Goal: Task Accomplishment & Management: Manage account settings

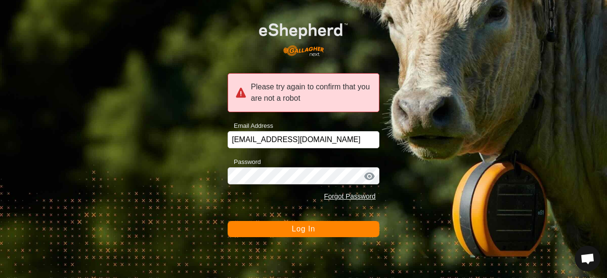
click at [301, 225] on span "Log In" at bounding box center [303, 228] width 23 height 8
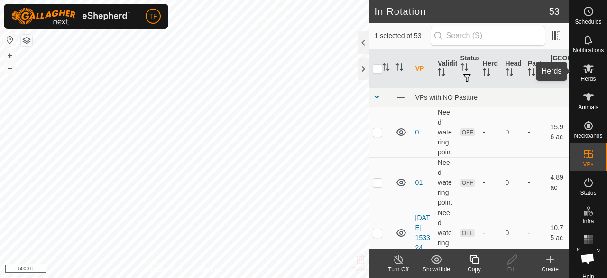
click at [585, 69] on icon at bounding box center [589, 68] width 10 height 9
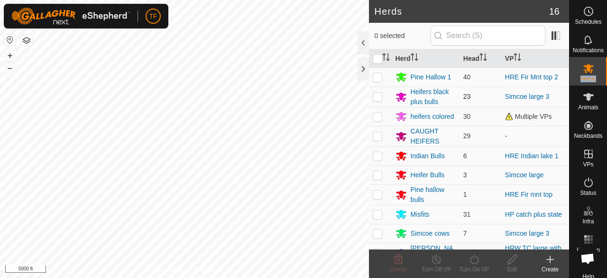
scroll to position [47, 0]
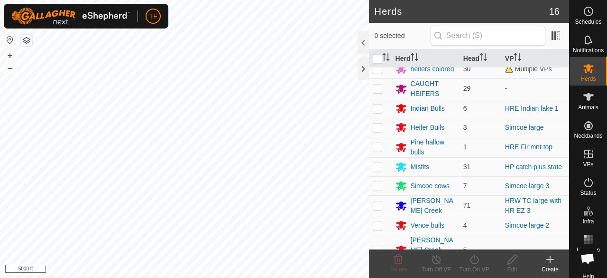
click at [380, 128] on p-checkbox at bounding box center [377, 127] width 9 height 8
checkbox input "true"
click at [437, 262] on icon at bounding box center [437, 258] width 12 height 11
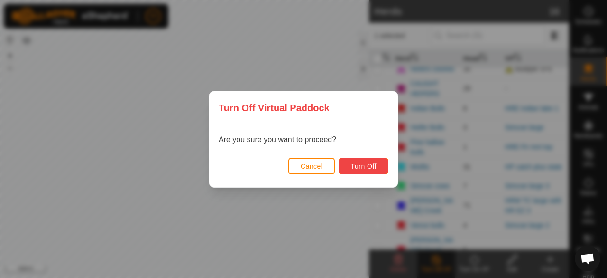
click at [364, 169] on span "Turn Off" at bounding box center [364, 166] width 26 height 8
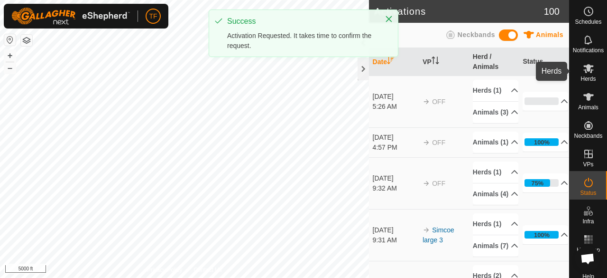
click at [583, 68] on icon at bounding box center [588, 68] width 11 height 11
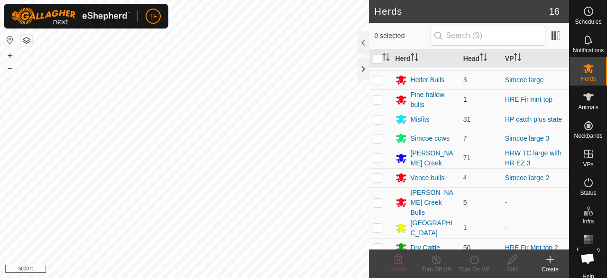
scroll to position [131, 0]
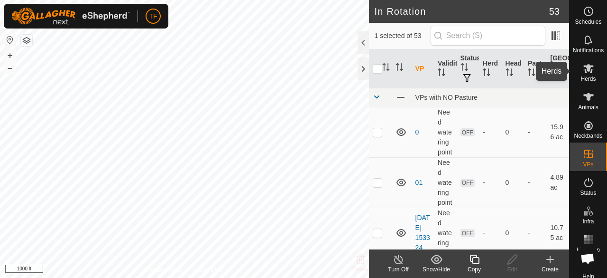
drag, startPoint x: 584, startPoint y: 70, endPoint x: 570, endPoint y: 81, distance: 17.6
click at [584, 71] on icon at bounding box center [589, 68] width 10 height 9
click at [584, 75] on es-mob-svg-icon at bounding box center [588, 68] width 17 height 15
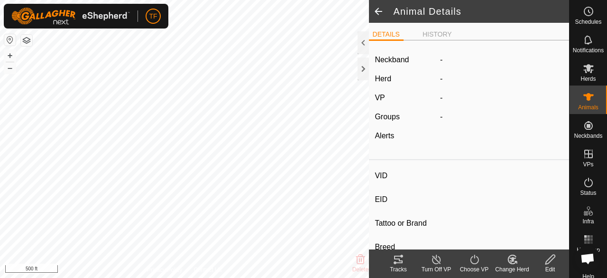
type input "207p"
type input "-"
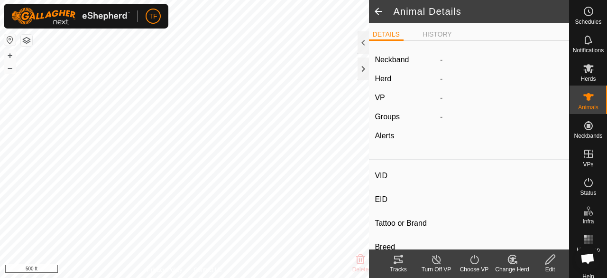
type input "-"
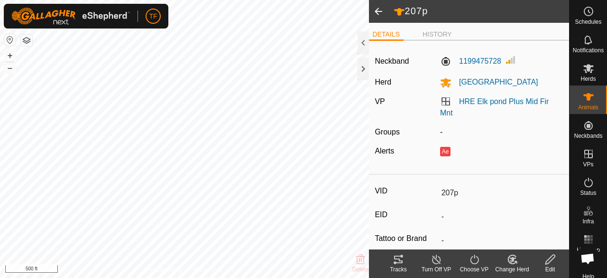
click at [438, 262] on icon at bounding box center [437, 258] width 12 height 11
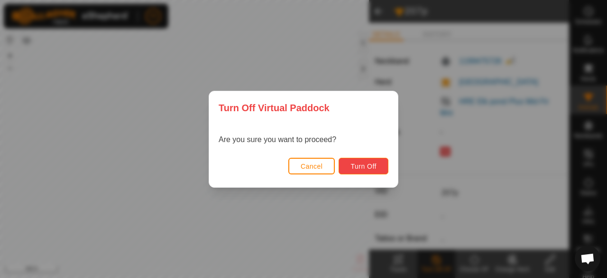
click at [362, 167] on span "Turn Off" at bounding box center [364, 166] width 26 height 8
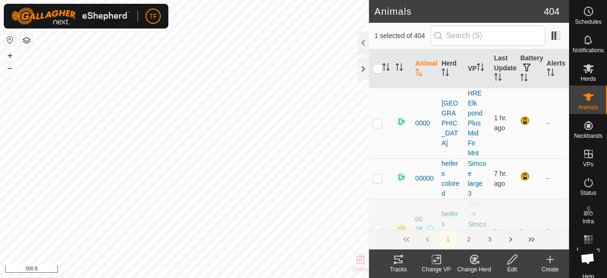
click at [437, 260] on icon at bounding box center [437, 258] width 12 height 11
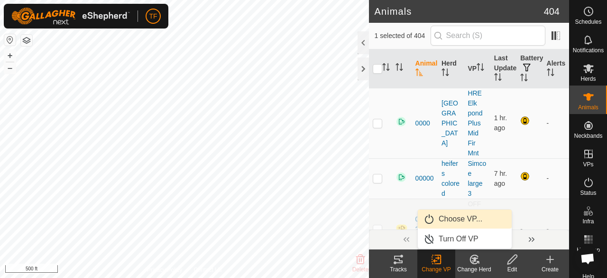
click at [445, 219] on link "Choose VP..." at bounding box center [465, 218] width 94 height 19
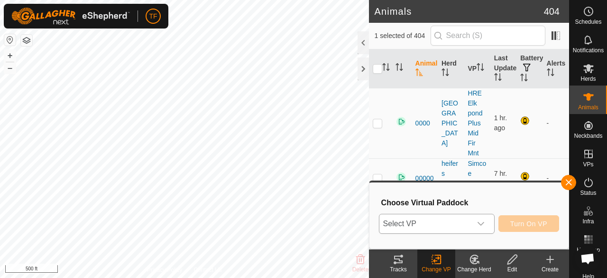
click at [482, 225] on icon "dropdown trigger" at bounding box center [481, 224] width 8 height 8
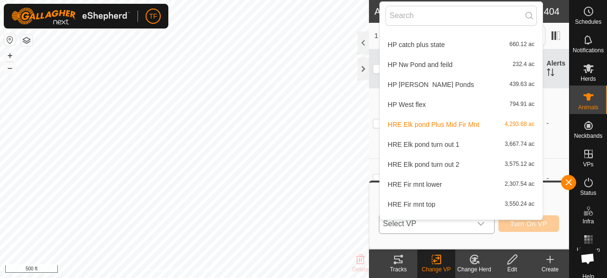
scroll to position [295, 0]
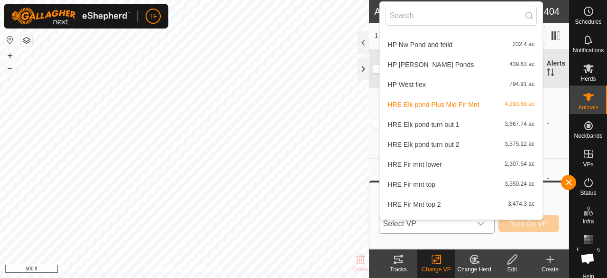
click at [464, 104] on li "HRE Elk pond Plus Mid Fir Mnt 4,293.68 ac" at bounding box center [461, 104] width 163 height 19
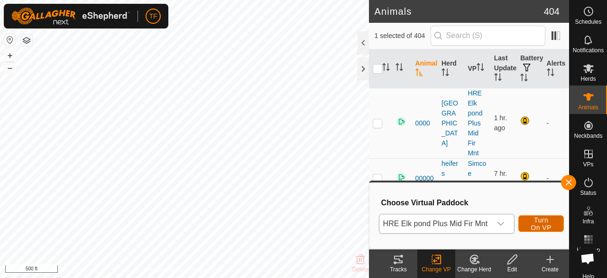
click at [530, 226] on span "Turn On VP" at bounding box center [541, 223] width 22 height 15
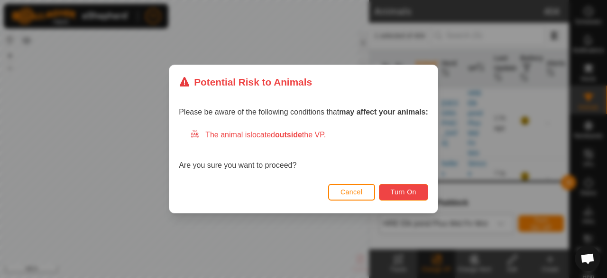
click at [400, 188] on span "Turn On" at bounding box center [404, 192] width 26 height 8
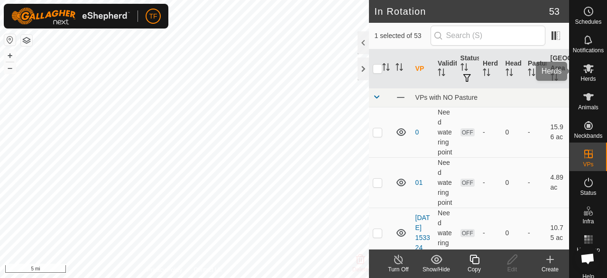
click at [590, 72] on es-mob-svg-icon at bounding box center [588, 68] width 17 height 15
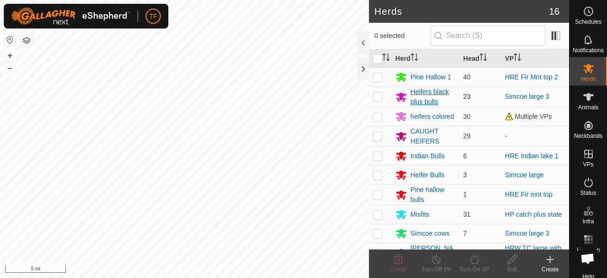
click at [421, 88] on div "Heifers black plus bulls" at bounding box center [433, 97] width 45 height 20
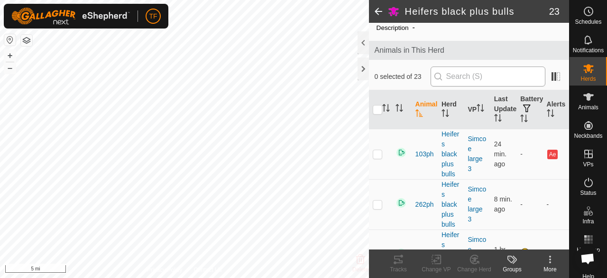
scroll to position [47, 0]
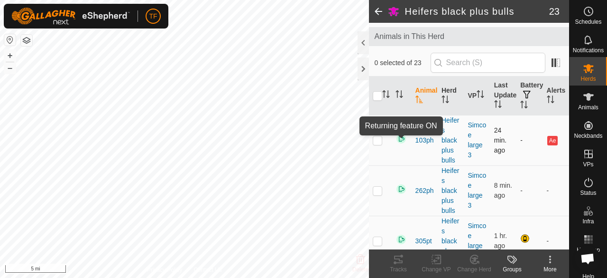
click at [400, 137] on img at bounding box center [401, 138] width 11 height 11
click at [401, 137] on img at bounding box center [401, 138] width 11 height 11
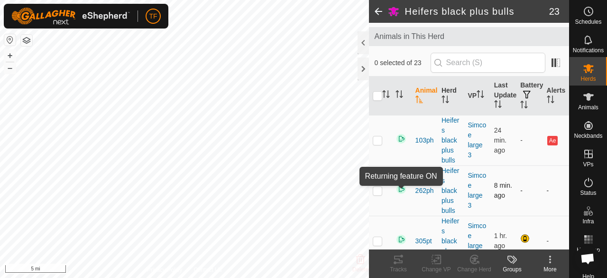
click at [399, 190] on img at bounding box center [401, 188] width 11 height 11
click at [376, 11] on span at bounding box center [378, 11] width 19 height 23
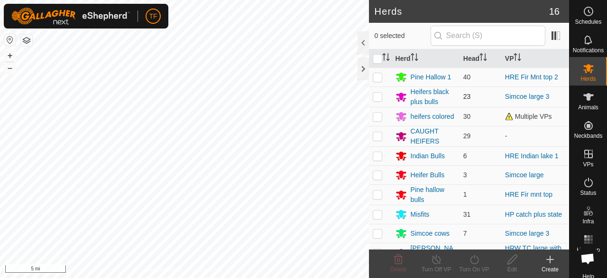
click at [379, 97] on p-checkbox at bounding box center [377, 97] width 9 height 8
checkbox input "true"
click at [513, 263] on icon at bounding box center [513, 258] width 12 height 11
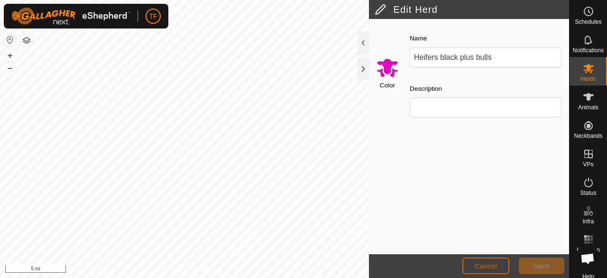
click at [496, 260] on button "Cancel" at bounding box center [486, 265] width 47 height 17
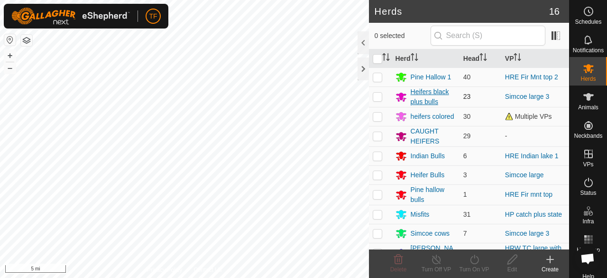
click at [424, 96] on div "Heifers black plus bulls" at bounding box center [433, 97] width 45 height 20
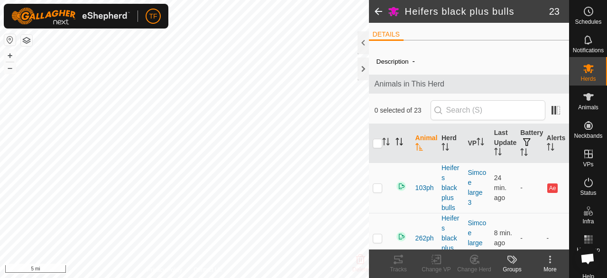
click at [399, 138] on icon "Activate to sort" at bounding box center [400, 142] width 8 height 8
click at [400, 145] on p-sorticon "Activate to sort" at bounding box center [400, 143] width 8 height 8
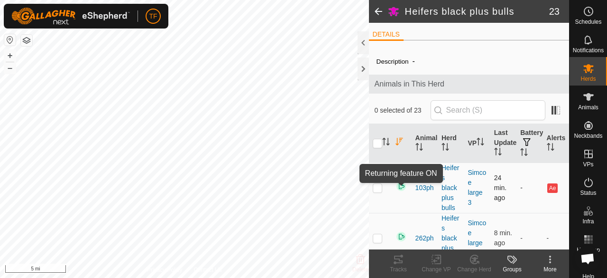
click at [400, 181] on img at bounding box center [401, 185] width 11 height 11
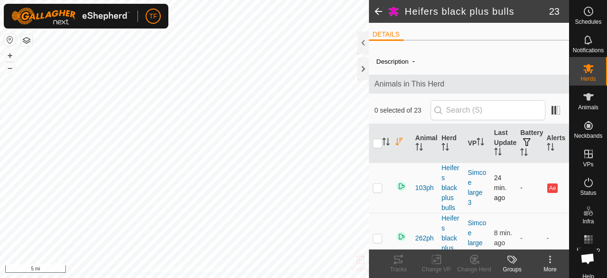
click at [400, 185] on img at bounding box center [401, 185] width 11 height 11
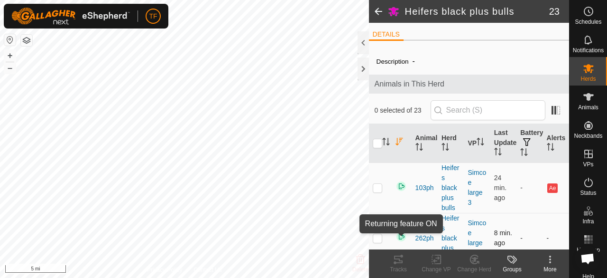
click at [401, 234] on img at bounding box center [401, 236] width 11 height 11
click at [402, 235] on img at bounding box center [401, 236] width 11 height 11
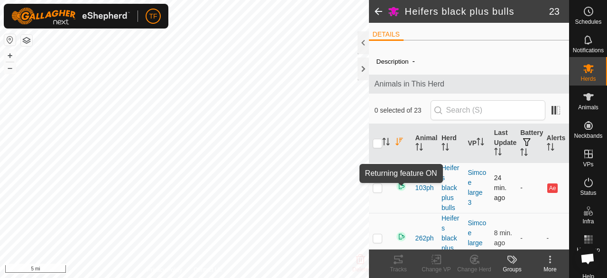
click at [403, 185] on img at bounding box center [401, 185] width 11 height 11
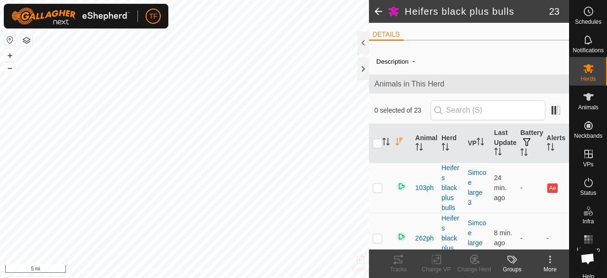
click at [551, 263] on icon at bounding box center [550, 258] width 11 height 11
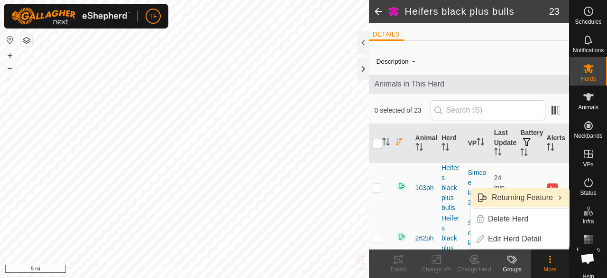
click at [556, 198] on link "Returning Feature" at bounding box center [520, 197] width 98 height 19
click at [378, 139] on input "checkbox" at bounding box center [377, 143] width 9 height 9
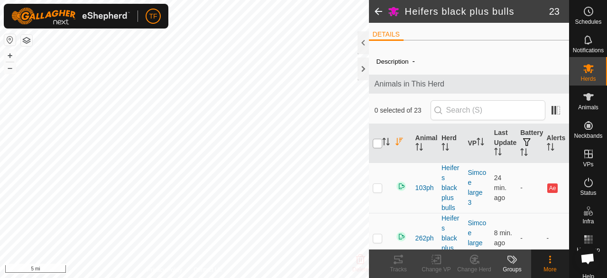
checkbox input "true"
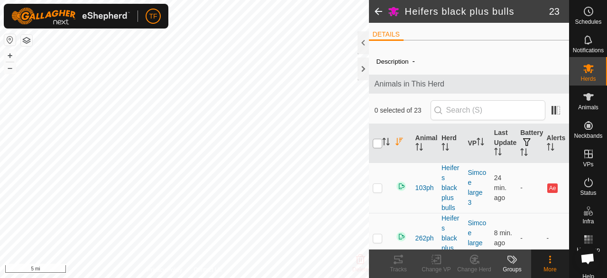
checkbox input "true"
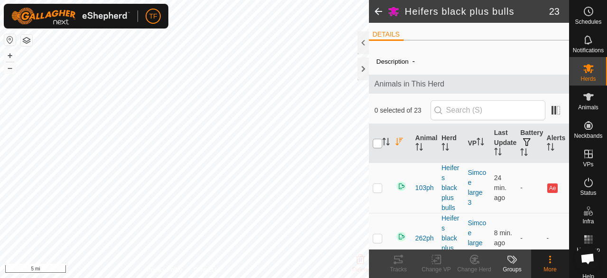
checkbox input "true"
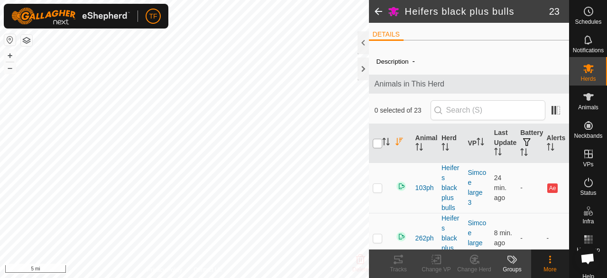
checkbox input "true"
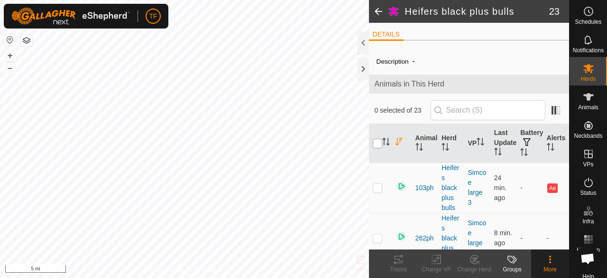
checkbox input "true"
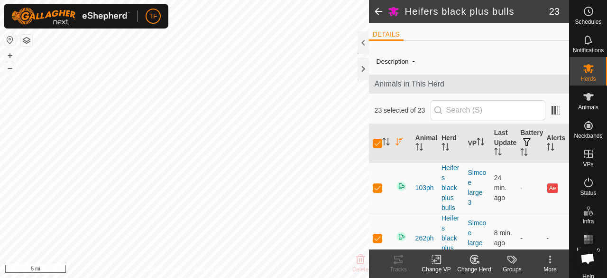
click at [552, 262] on icon at bounding box center [550, 258] width 11 height 11
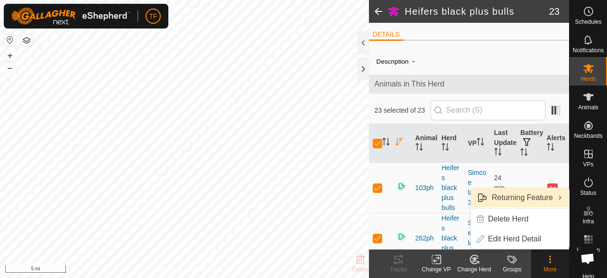
click at [554, 197] on link "Returning Feature" at bounding box center [520, 197] width 98 height 19
click at [477, 197] on span "Returning Feature" at bounding box center [477, 197] width 0 height 0
click at [553, 197] on link "Returning Feature" at bounding box center [520, 197] width 98 height 19
click at [554, 197] on span "Returning Feature" at bounding box center [554, 197] width 0 height 0
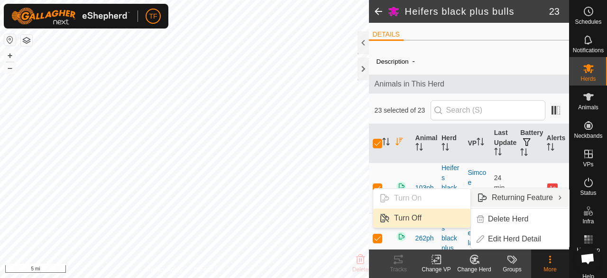
click at [441, 221] on link "Turn Off" at bounding box center [421, 217] width 97 height 19
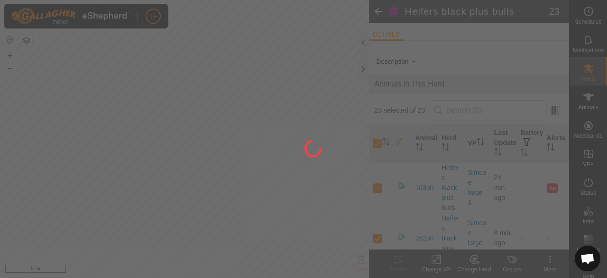
checkbox input "false"
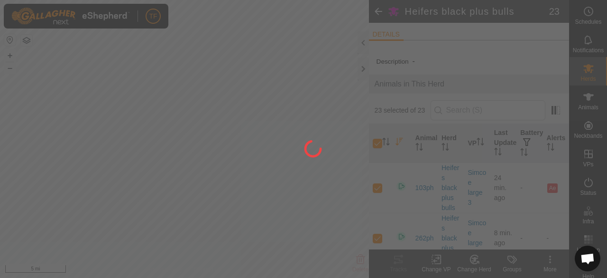
checkbox input "false"
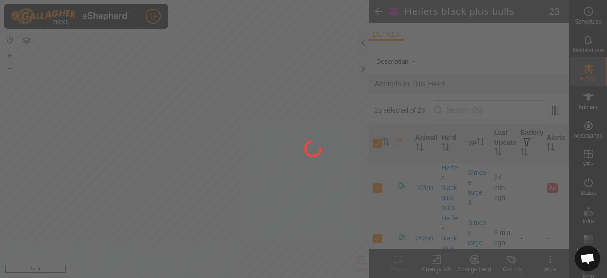
checkbox input "false"
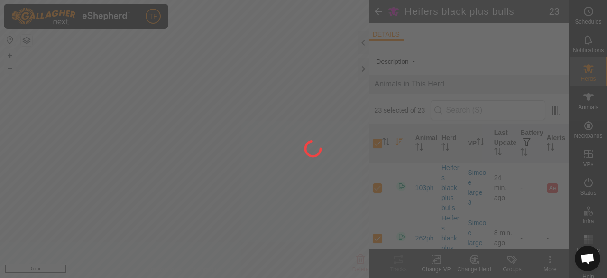
checkbox input "false"
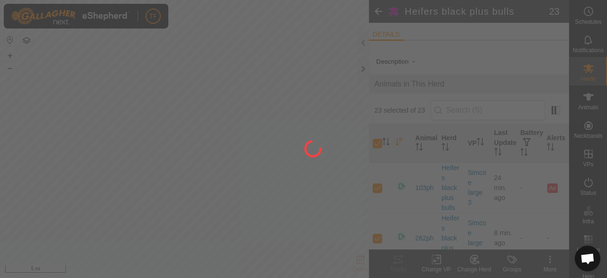
checkbox input "false"
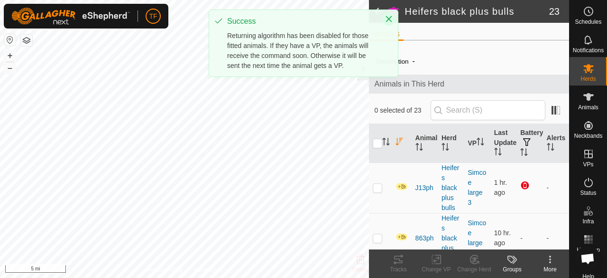
click at [390, 19] on icon "Close" at bounding box center [389, 19] width 6 height 6
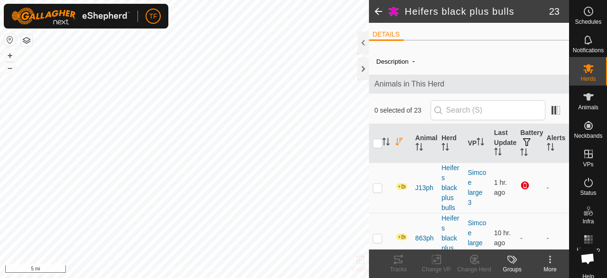
click at [376, 13] on span at bounding box center [378, 11] width 19 height 23
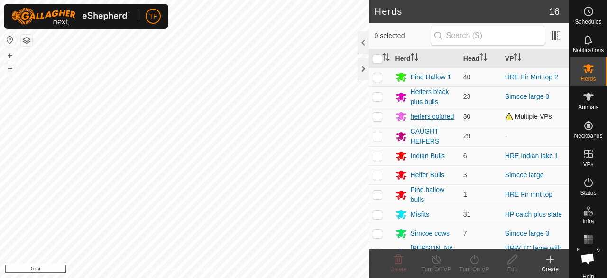
click at [420, 115] on div "heifers colored" at bounding box center [433, 116] width 44 height 10
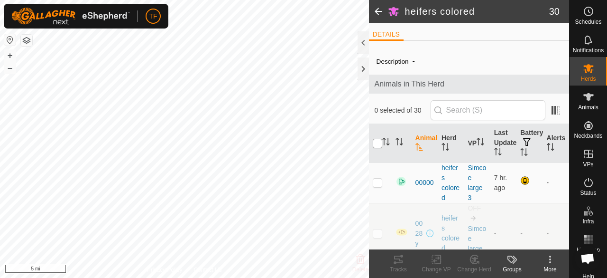
click at [377, 143] on input "checkbox" at bounding box center [377, 143] width 9 height 9
checkbox input "true"
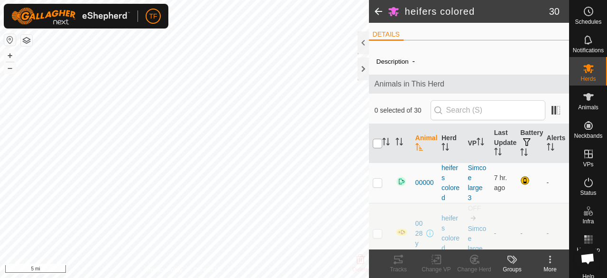
checkbox input "true"
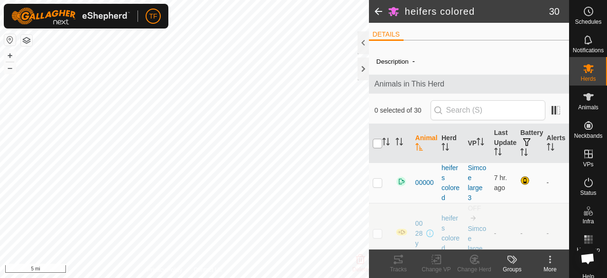
checkbox input "true"
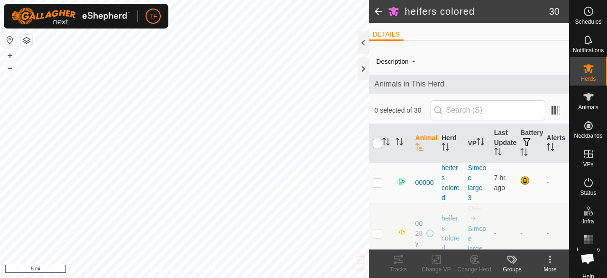
checkbox input "true"
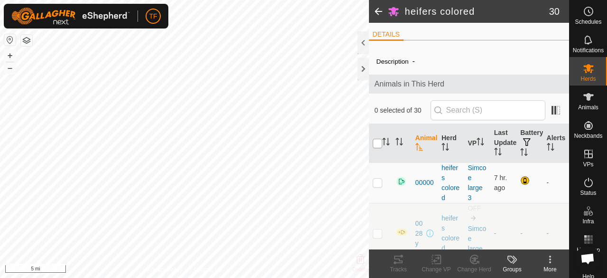
checkbox input "true"
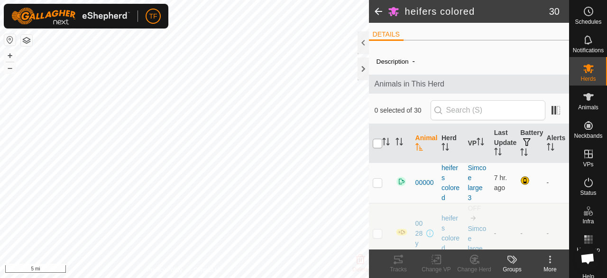
checkbox input "true"
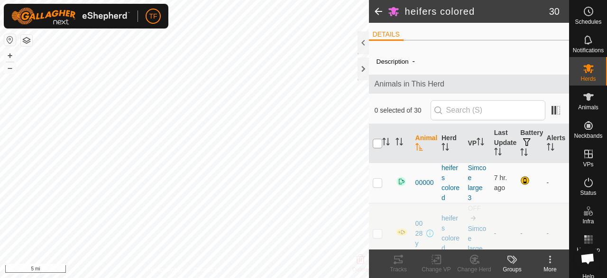
checkbox input "true"
click at [550, 261] on icon at bounding box center [550, 262] width 2 height 2
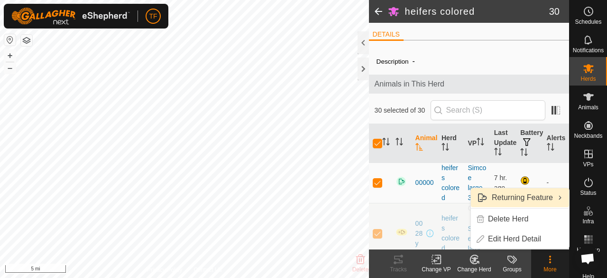
click at [524, 196] on span "Returning Feature" at bounding box center [522, 197] width 61 height 11
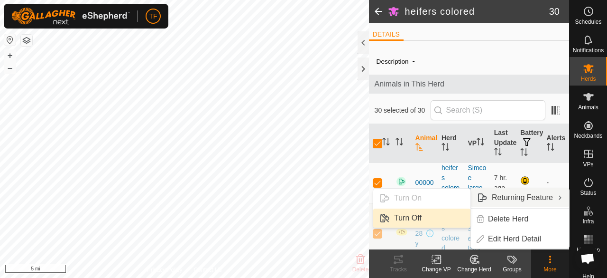
click at [408, 221] on link "Turn Off" at bounding box center [421, 217] width 97 height 19
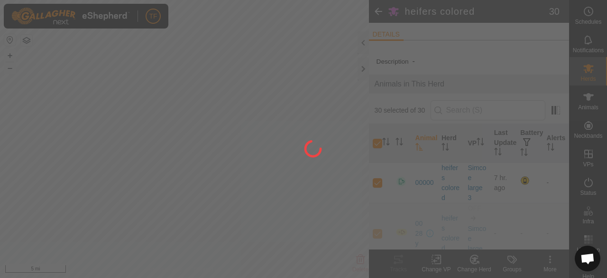
checkbox input "false"
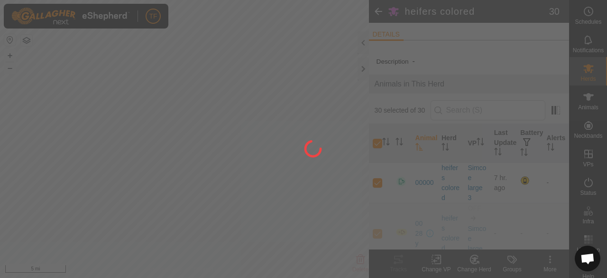
checkbox input "false"
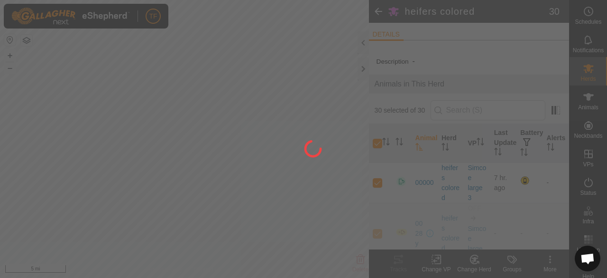
checkbox input "false"
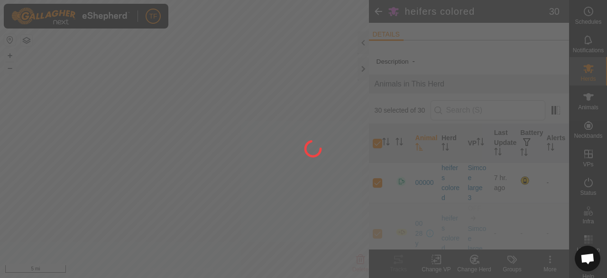
checkbox input "false"
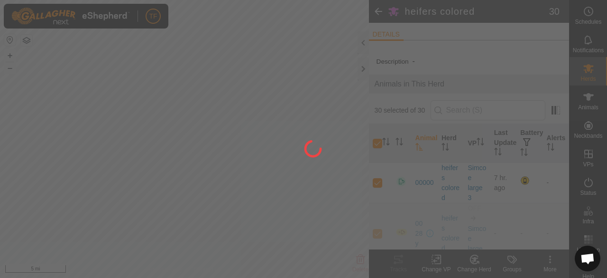
checkbox input "false"
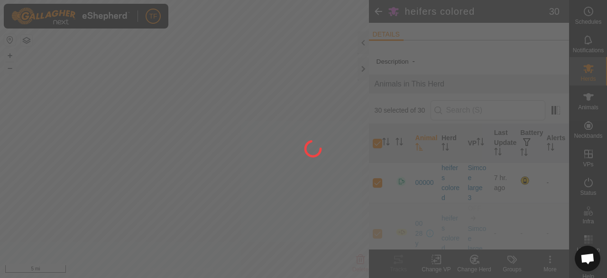
checkbox input "false"
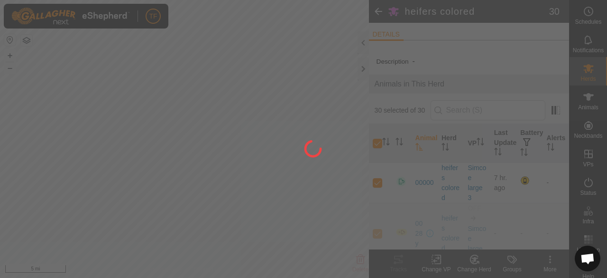
checkbox input "false"
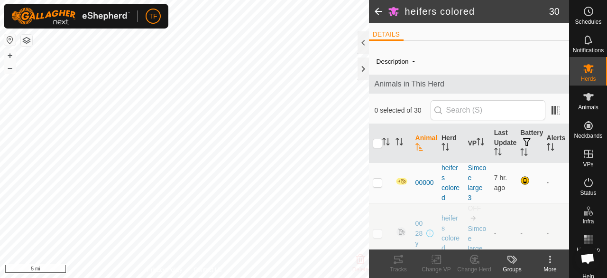
click at [378, 12] on span at bounding box center [378, 11] width 19 height 23
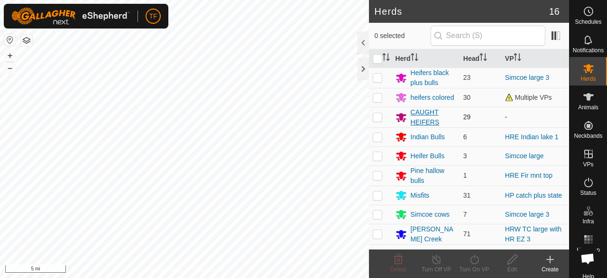
scroll to position [47, 0]
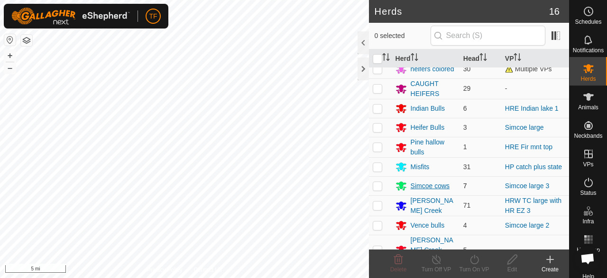
click at [414, 187] on div "Simcoe cows" at bounding box center [430, 186] width 39 height 10
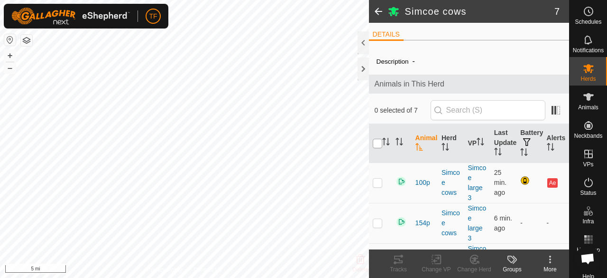
click at [377, 142] on input "checkbox" at bounding box center [377, 143] width 9 height 9
checkbox input "true"
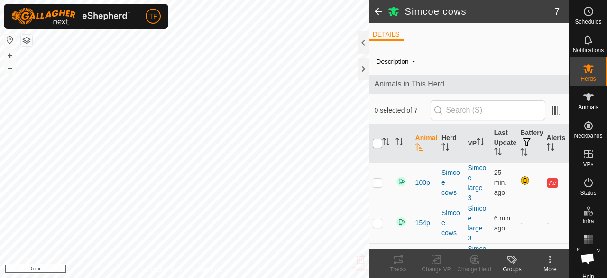
checkbox input "true"
click at [549, 263] on icon at bounding box center [550, 258] width 11 height 11
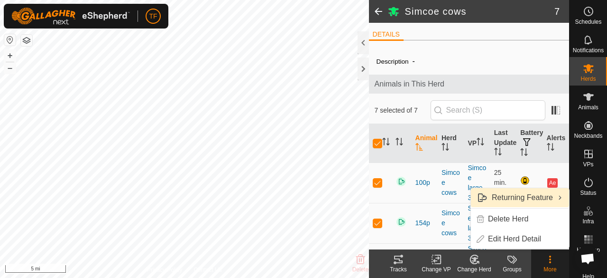
click at [523, 196] on link "Returning Feature" at bounding box center [520, 197] width 98 height 19
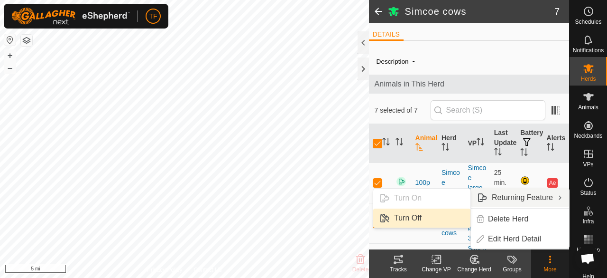
click at [423, 219] on link "Turn Off" at bounding box center [421, 217] width 97 height 19
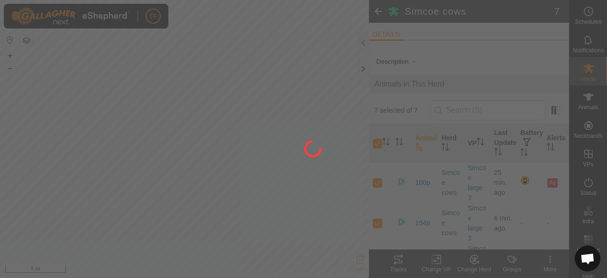
checkbox input "false"
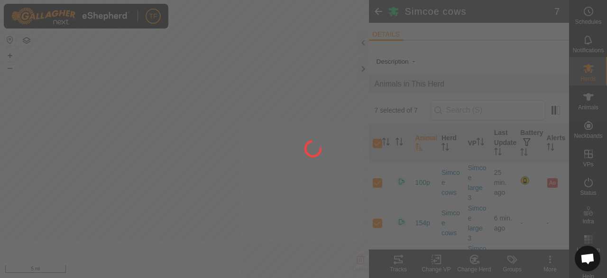
checkbox input "false"
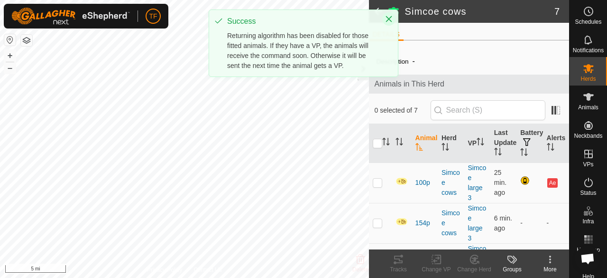
click at [391, 19] on icon "Close" at bounding box center [389, 19] width 8 height 8
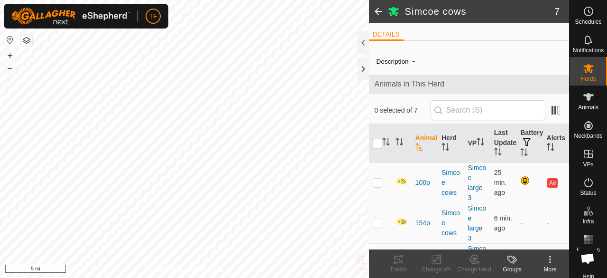
click at [382, 8] on span at bounding box center [378, 11] width 19 height 23
